Goal: Transaction & Acquisition: Purchase product/service

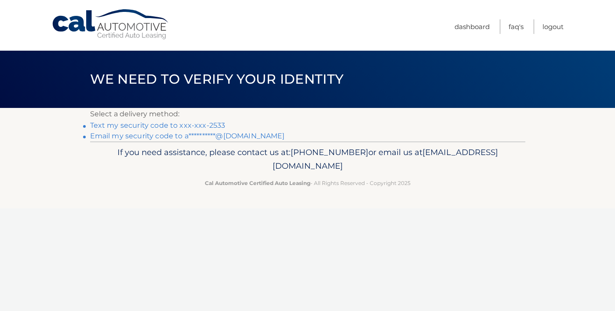
click at [207, 124] on link "Text my security code to xxx-xxx-2533" at bounding box center [157, 125] width 135 height 8
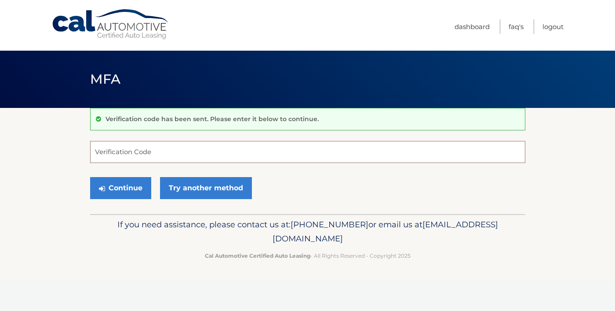
click at [157, 156] on input "Verification Code" at bounding box center [308, 152] width 436 height 22
type input "381427"
click at [142, 192] on button "Continue" at bounding box center [120, 188] width 61 height 22
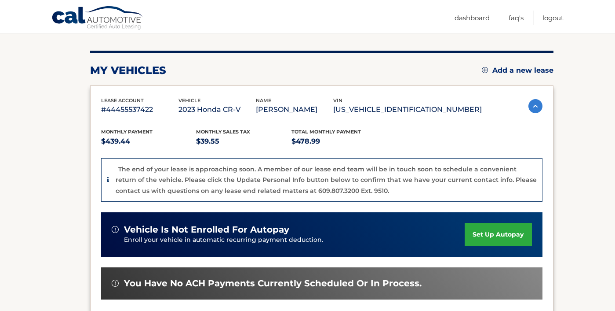
scroll to position [98, 0]
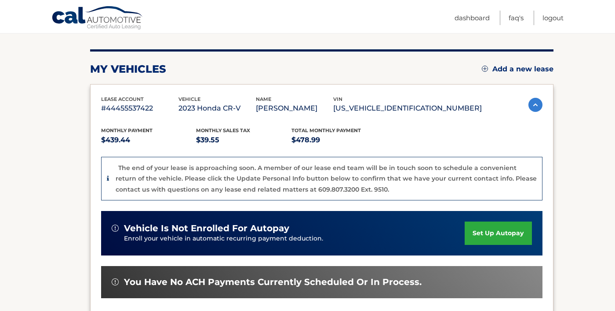
click at [107, 177] on icon at bounding box center [108, 178] width 2 height 6
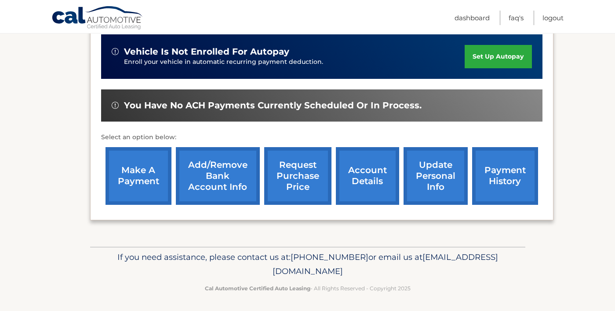
scroll to position [276, 0]
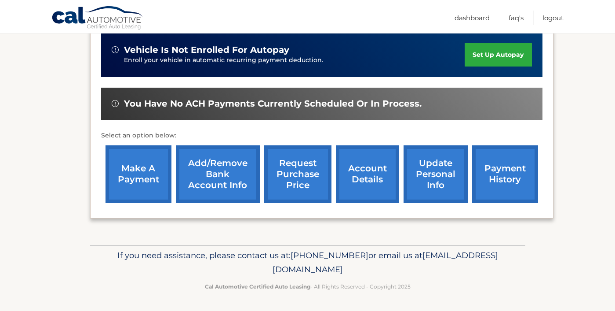
click at [152, 170] on link "make a payment" at bounding box center [139, 174] width 66 height 58
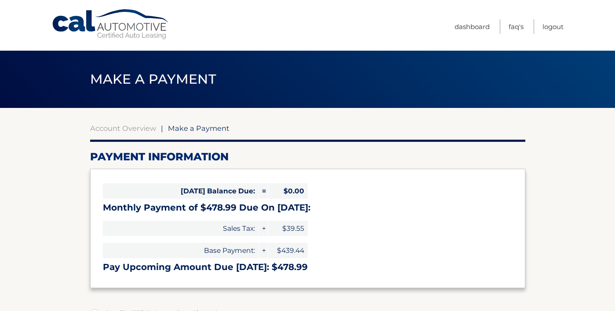
select select "NjJmZDgzYTUtZmIwNC00ODg0LTg4ZGMtMzFkMDU1NjdmNmQw"
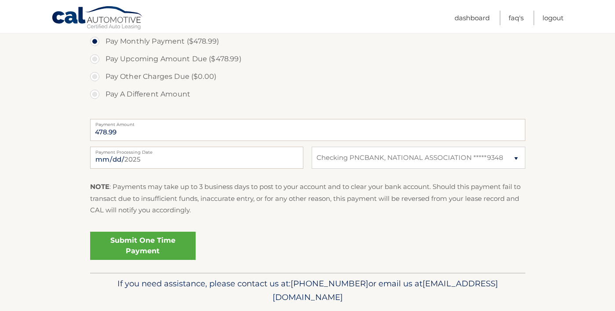
scroll to position [318, 0]
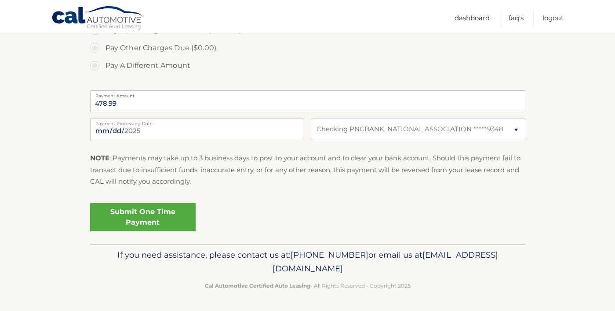
click at [155, 211] on link "Submit One Time Payment" at bounding box center [143, 217] width 106 height 28
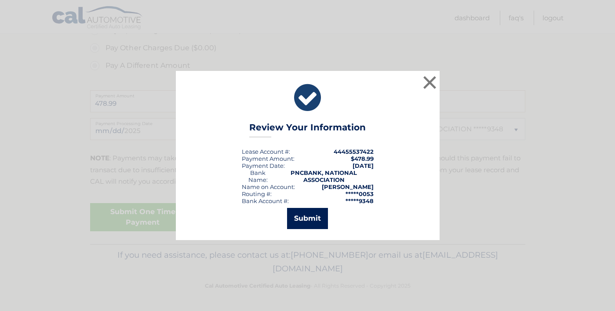
click at [318, 221] on button "Submit" at bounding box center [307, 218] width 41 height 21
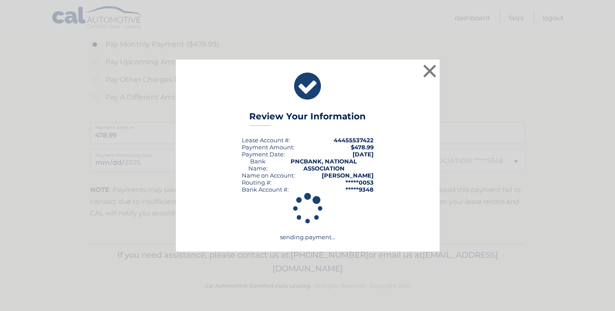
scroll to position [286, 0]
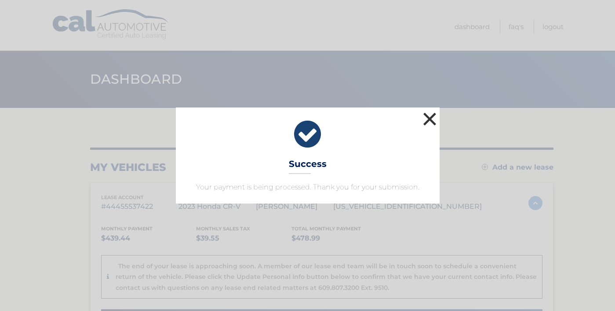
click at [431, 113] on button "×" at bounding box center [430, 119] width 18 height 18
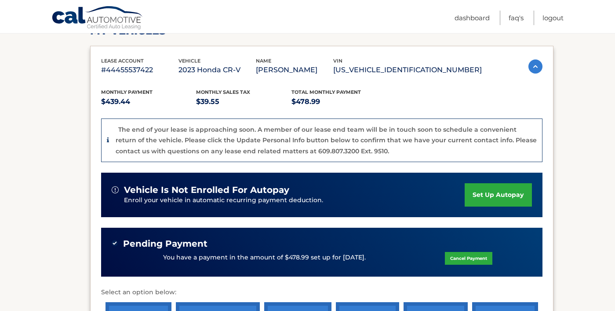
scroll to position [137, 0]
